Goal: Information Seeking & Learning: Learn about a topic

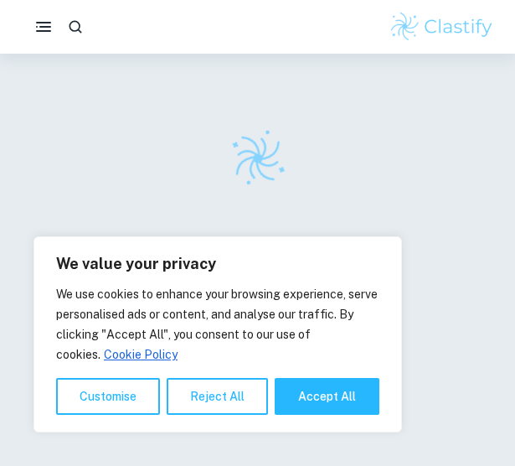
scroll to position [5, 0]
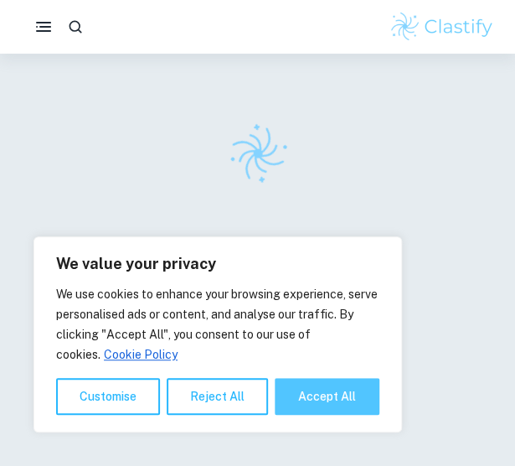
click at [326, 402] on button "Accept All" at bounding box center [327, 396] width 105 height 37
checkbox input "true"
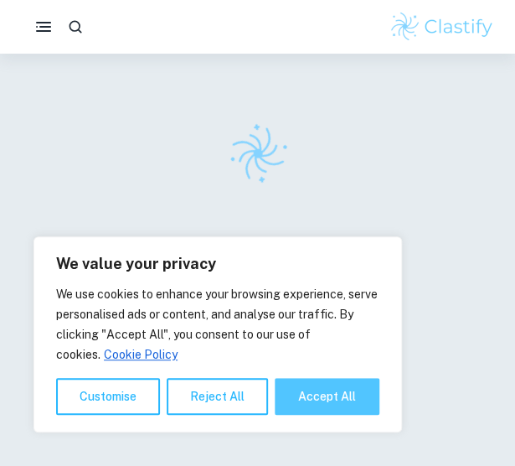
checkbox input "true"
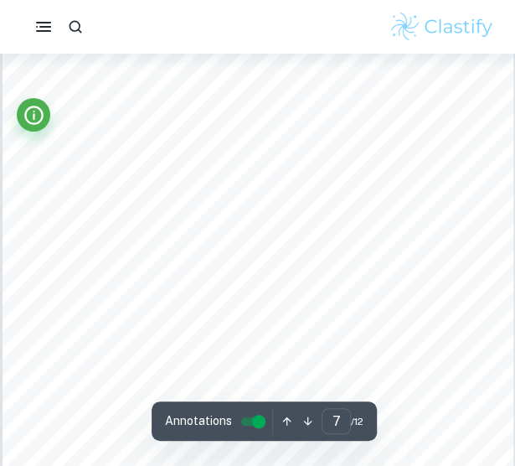
scroll to position [4450, 0]
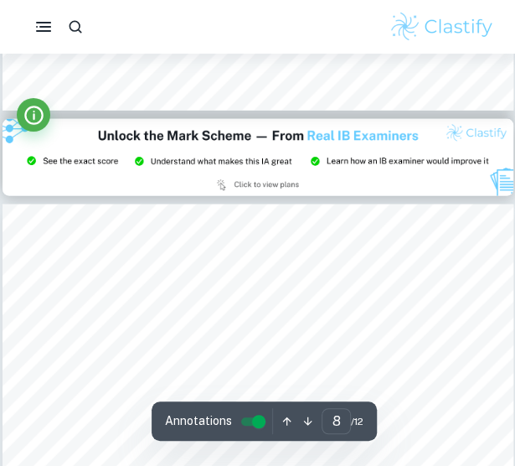
type input "9"
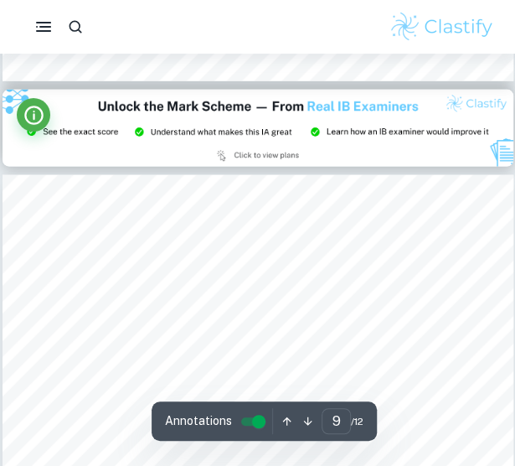
scroll to position [5528, 0]
